Goal: Navigation & Orientation: Find specific page/section

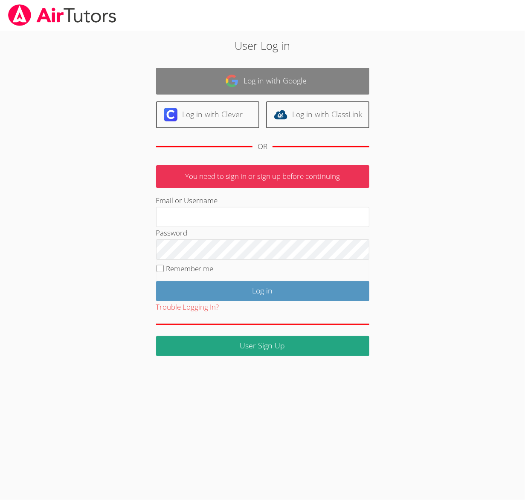
click at [281, 73] on link "Log in with Google" at bounding box center [262, 81] width 213 height 27
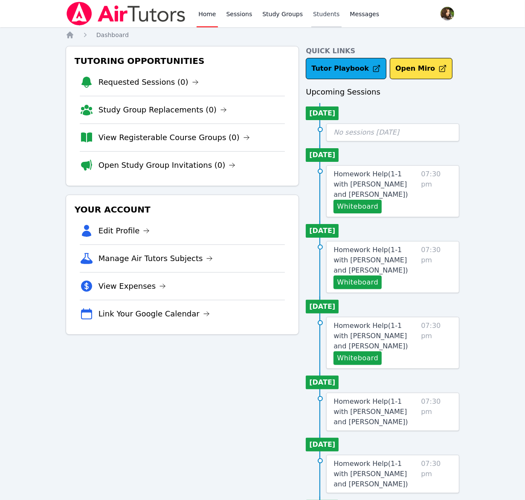
click at [315, 14] on link "Students" at bounding box center [326, 13] width 30 height 27
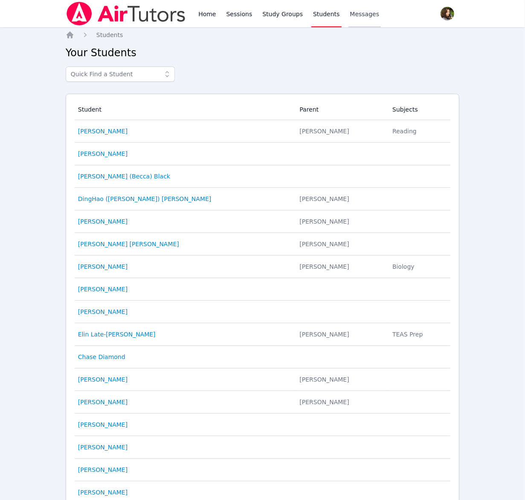
click at [352, 8] on link "Messages" at bounding box center [364, 13] width 33 height 27
